Goal: Go to known website: Go to known website

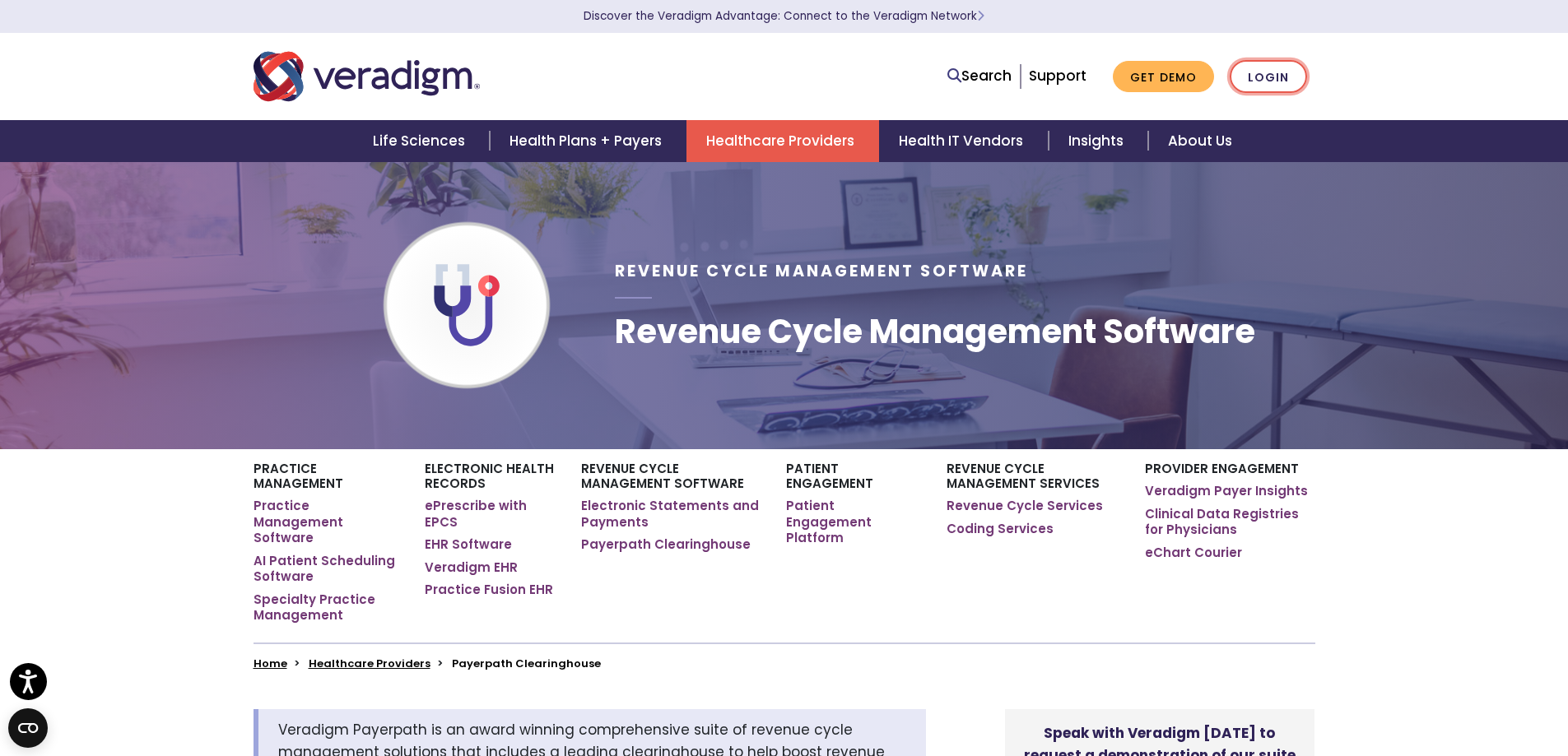
click at [1252, 76] on link "Login" at bounding box center [1268, 76] width 77 height 34
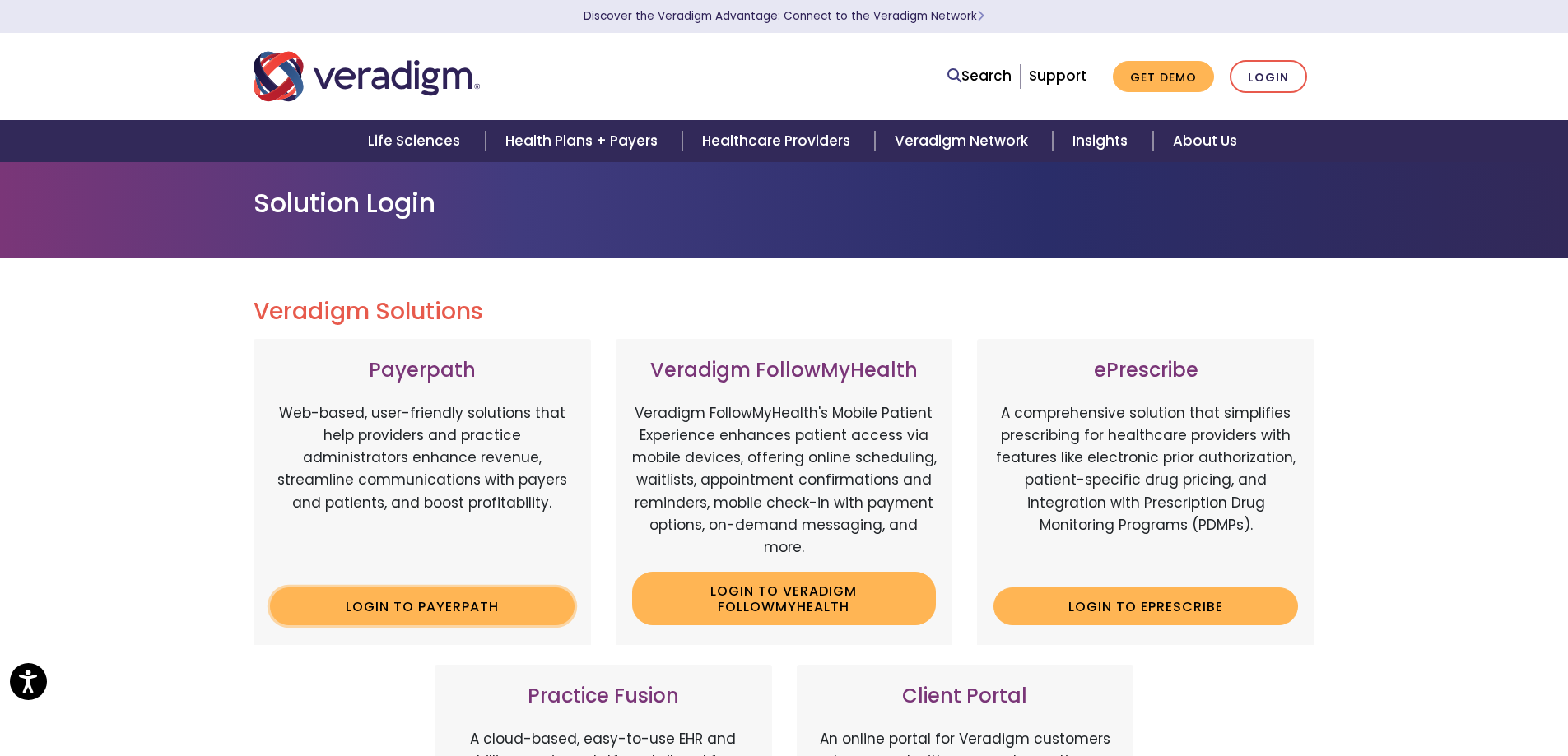
click at [487, 608] on link "Login to Payerpath" at bounding box center [423, 607] width 305 height 38
click at [1286, 81] on link "Login" at bounding box center [1268, 76] width 77 height 34
click at [1261, 82] on link "Login" at bounding box center [1268, 76] width 77 height 34
click at [424, 618] on link "Login to Payerpath" at bounding box center [423, 607] width 305 height 38
